Goal: Task Accomplishment & Management: Complete application form

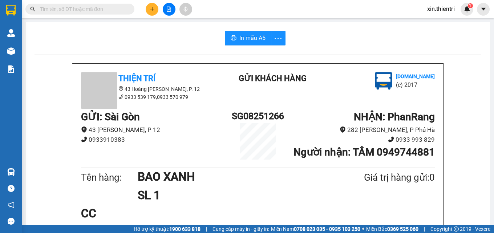
scroll to position [211, 0]
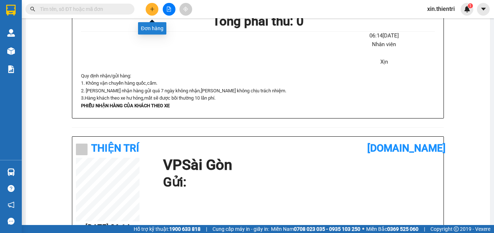
click at [152, 8] on icon "plus" at bounding box center [152, 9] width 0 height 4
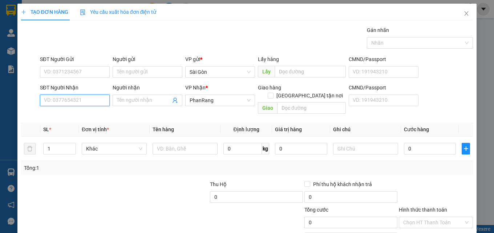
click at [97, 101] on input "SĐT Người Nhận" at bounding box center [75, 101] width 70 height 12
type input "0857132196"
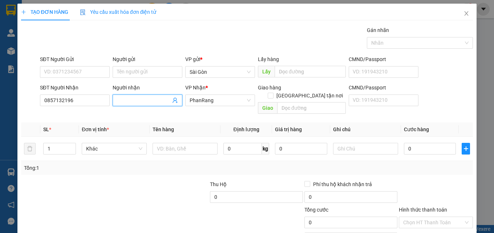
click at [136, 99] on input "Người nhận" at bounding box center [144, 100] width 54 height 8
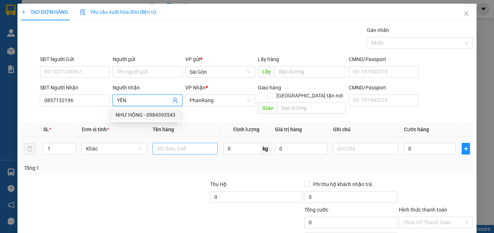
type input "YẾN"
click at [184, 143] on input "text" at bounding box center [185, 149] width 65 height 12
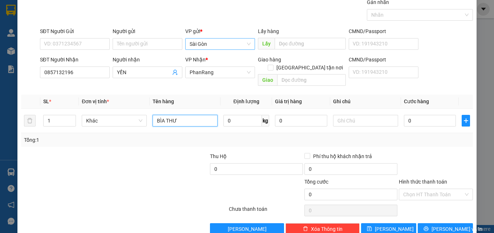
scroll to position [36, 0]
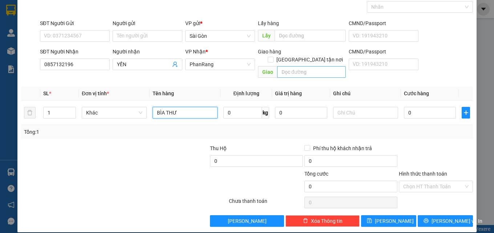
type input "BÌA THƯ"
click at [285, 66] on input "text" at bounding box center [311, 72] width 69 height 12
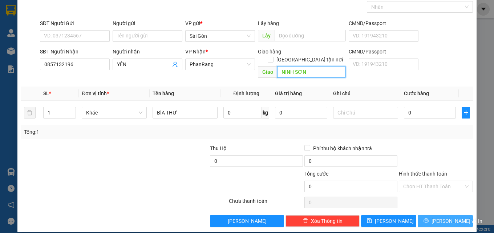
type input "NINH SƠN"
click at [437, 217] on span "[PERSON_NAME] và In" at bounding box center [457, 221] width 51 height 8
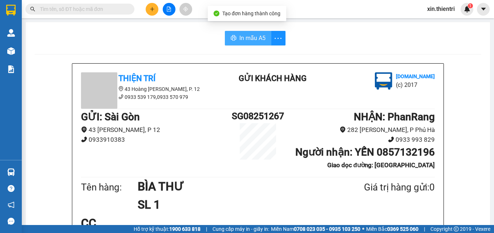
click at [243, 31] on button "In mẫu A5" at bounding box center [248, 38] width 47 height 15
click at [375, 204] on div "Tên hàng: BÌA THƯ SL 1 Giá trị hàng gửi: 0" at bounding box center [258, 195] width 354 height 37
